Goal: Download file/media

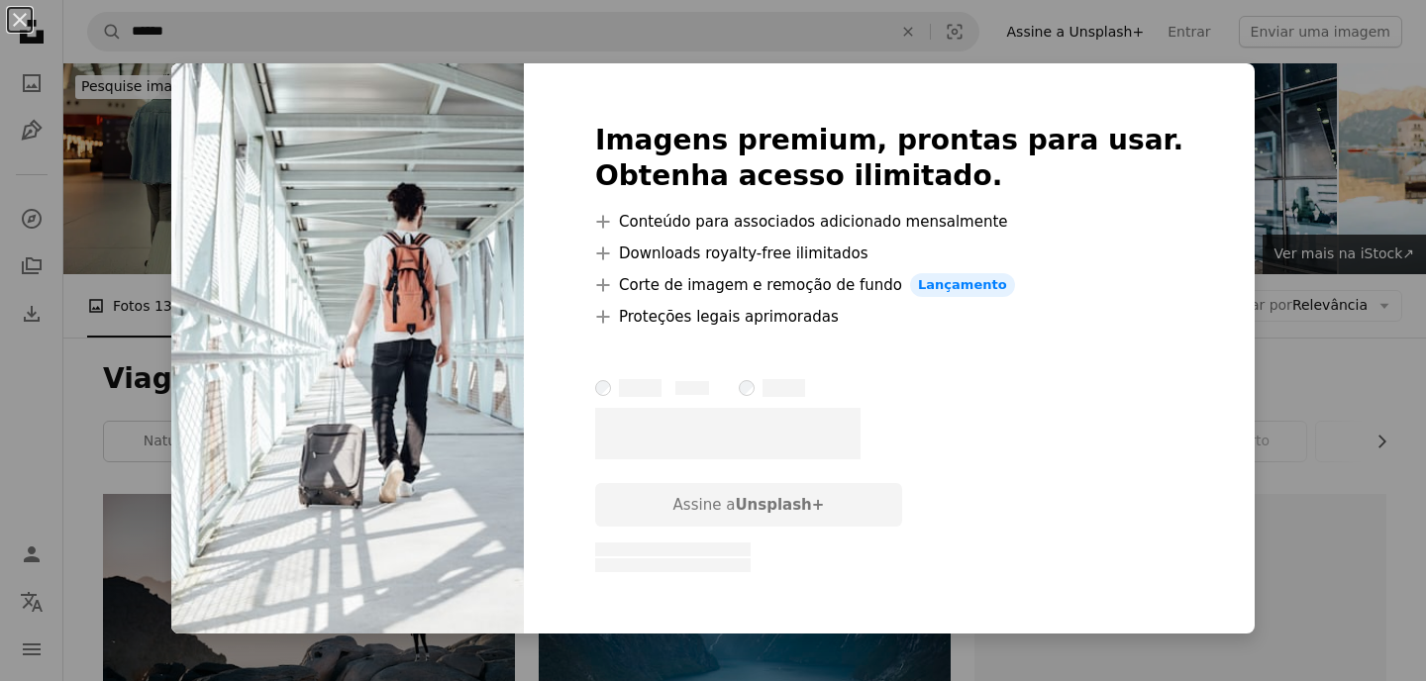
scroll to position [1675, 0]
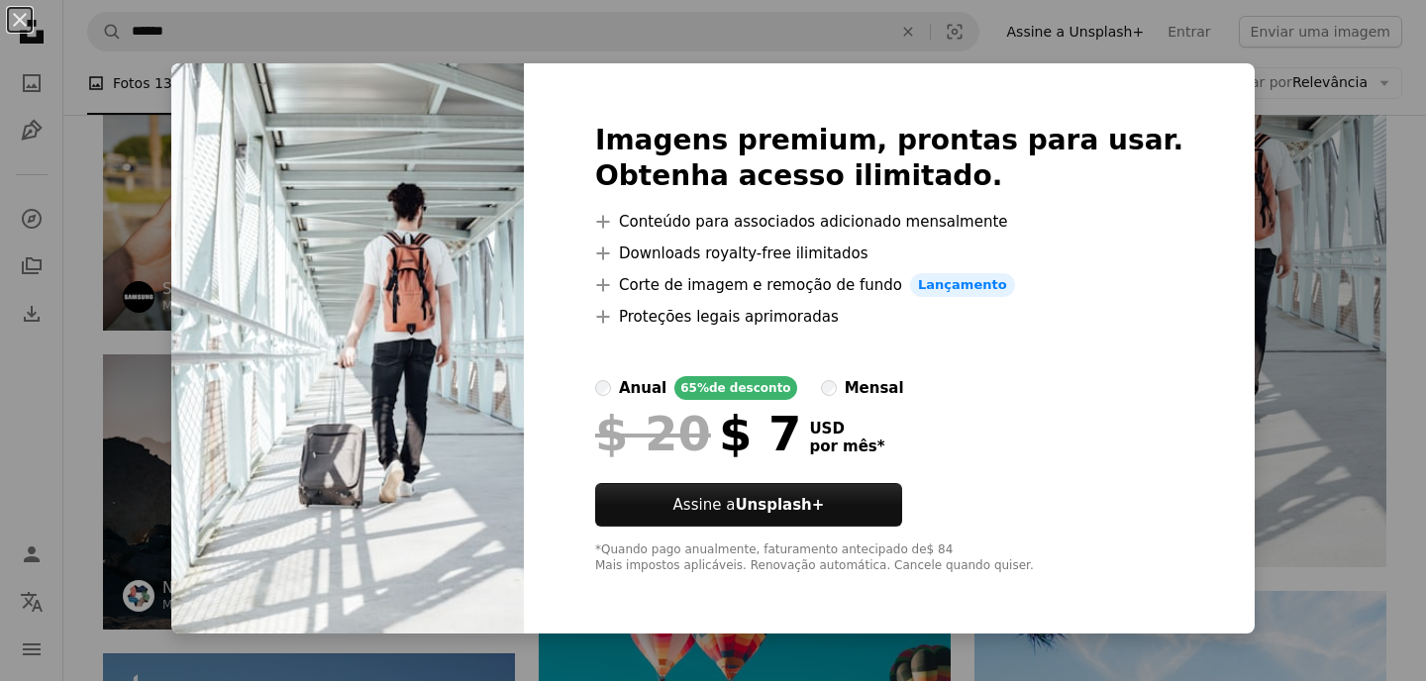
click at [1268, 231] on div "An X shape Imagens premium, prontas para usar. Obtenha acesso ilimitado. A plus…" at bounding box center [713, 340] width 1426 height 681
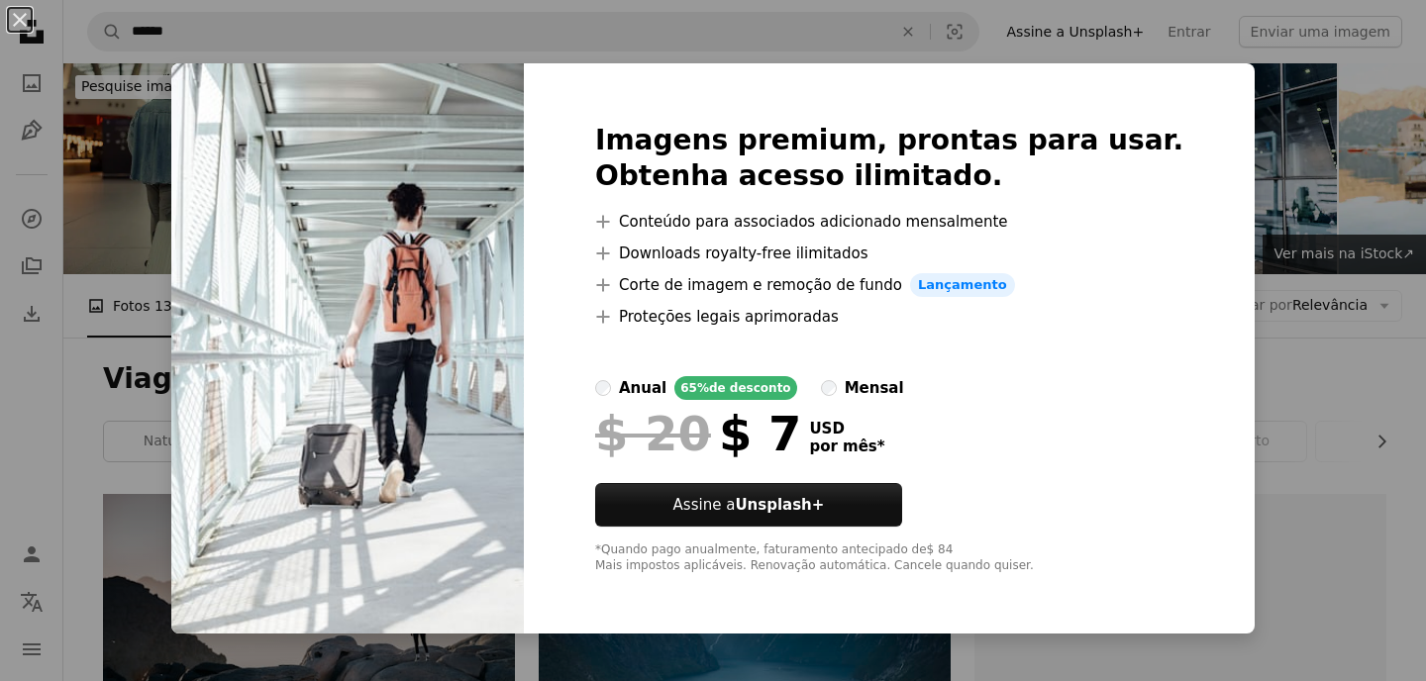
scroll to position [1675, 0]
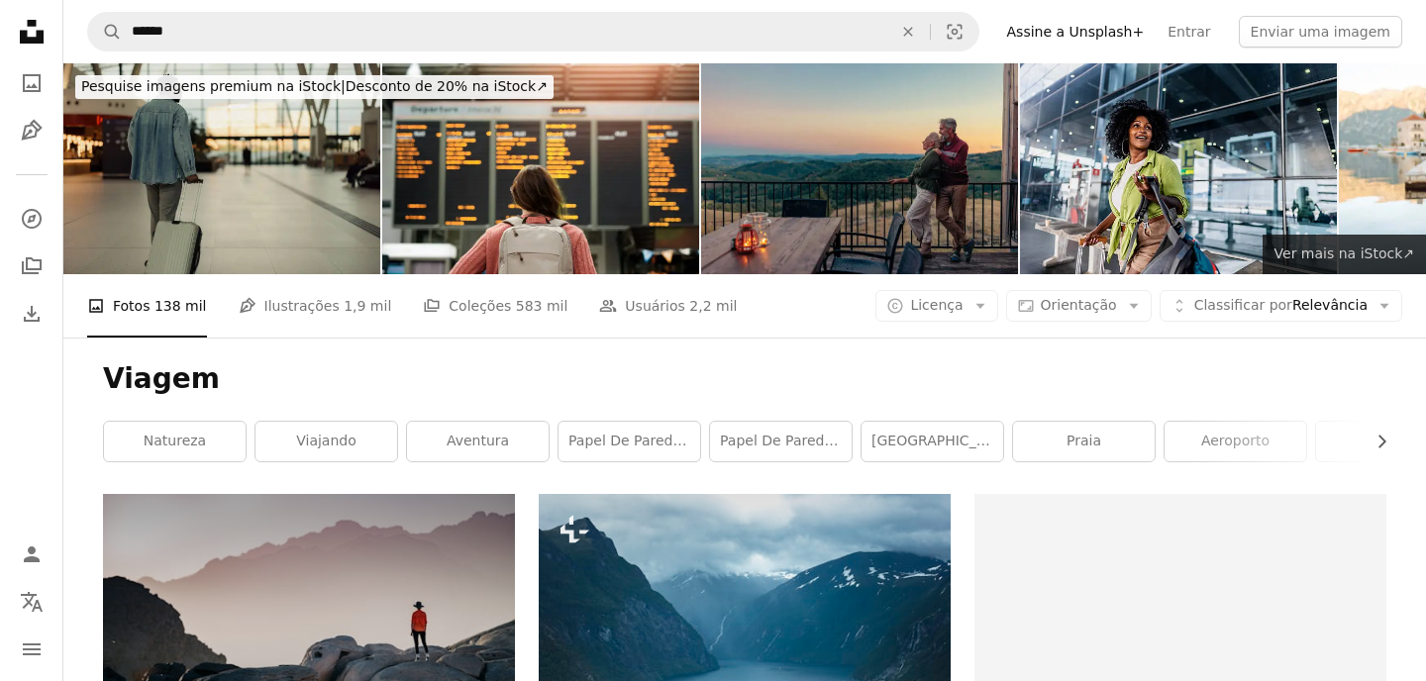
click at [1384, 251] on span "Ver mais na iStock ↗" at bounding box center [1344, 254] width 140 height 16
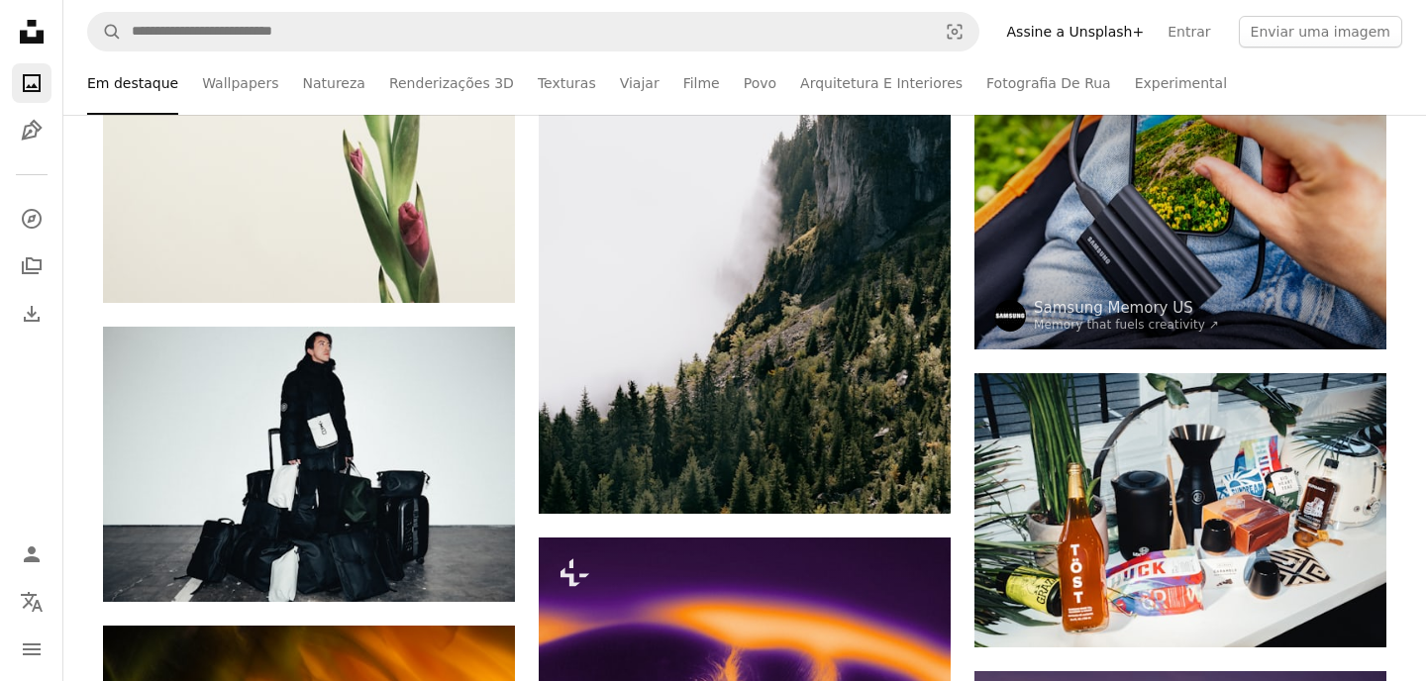
scroll to position [9084, 0]
